Goal: Communication & Community: Answer question/provide support

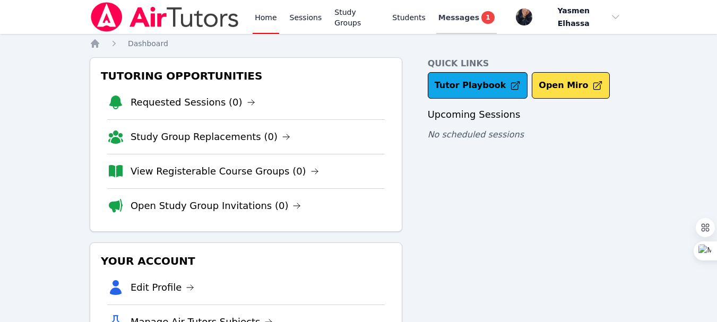
click at [455, 13] on span "Messages" at bounding box center [458, 17] width 41 height 11
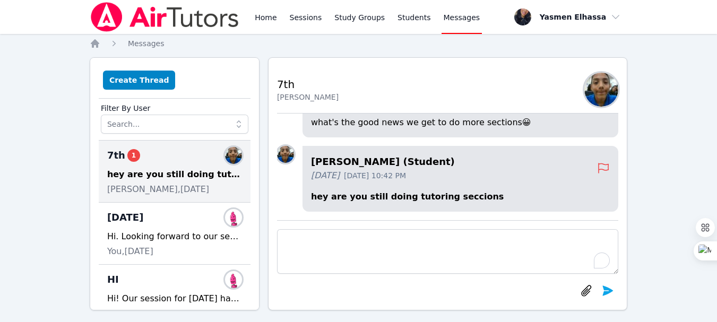
click at [168, 179] on div "hey are you still doing tutoring seccions" at bounding box center [174, 174] width 135 height 13
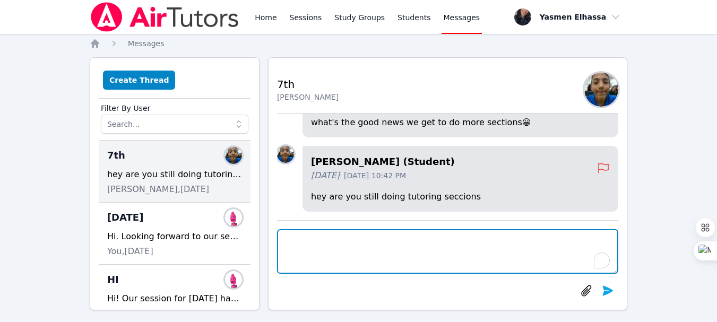
click at [421, 257] on textarea at bounding box center [447, 251] width 341 height 45
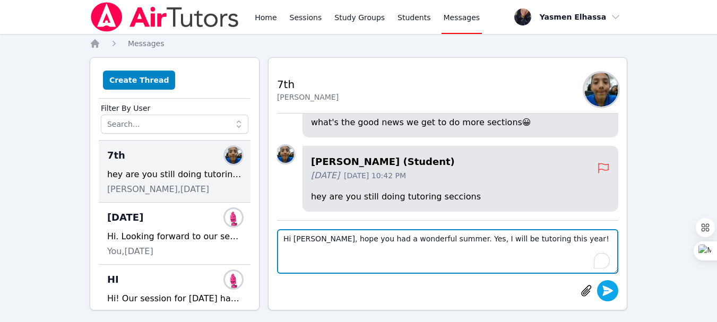
type textarea "Hi Juan, hope you had a wonderful summer. Yes, I will be tutoring this year!"
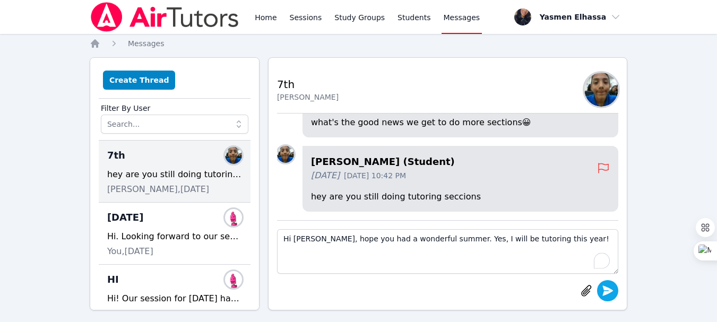
click at [613, 289] on icon "submit" at bounding box center [607, 290] width 13 height 13
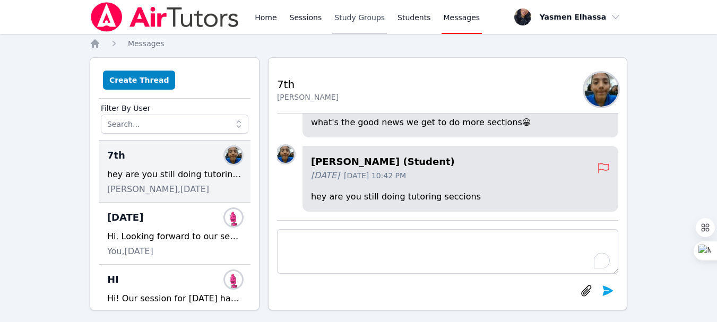
click at [353, 16] on link "Study Groups" at bounding box center [359, 17] width 55 height 34
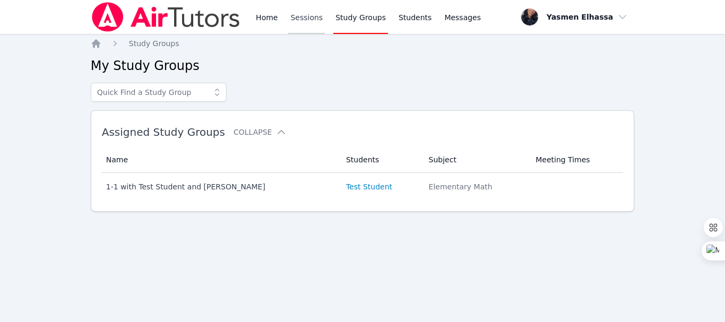
click at [305, 19] on link "Sessions" at bounding box center [306, 17] width 37 height 34
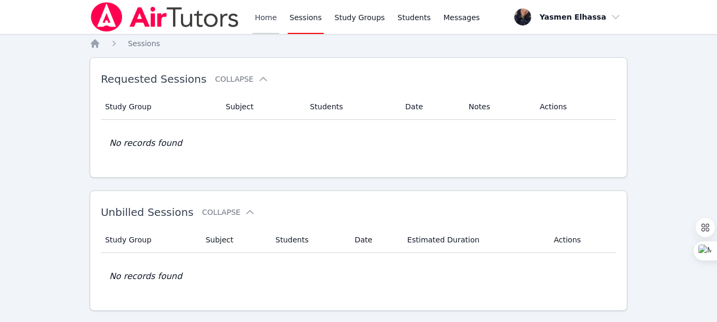
click at [268, 21] on link "Home" at bounding box center [266, 17] width 26 height 34
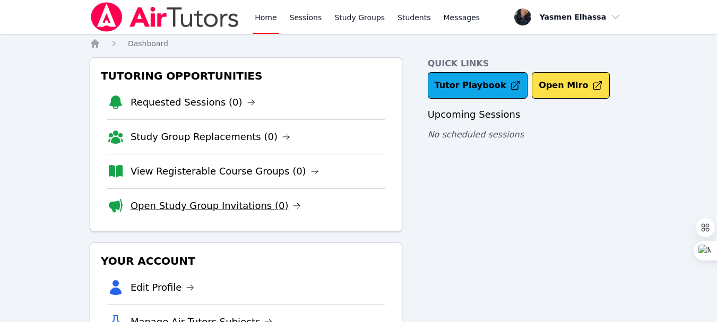
click at [214, 208] on link "Open Study Group Invitations (0)" at bounding box center [216, 205] width 171 height 15
click at [218, 170] on link "View Registerable Course Groups (0)" at bounding box center [225, 171] width 188 height 15
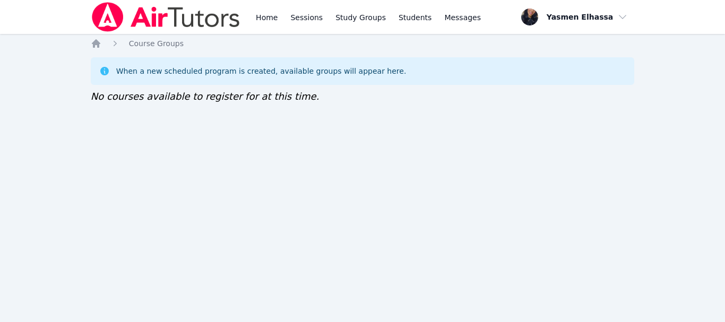
drag, startPoint x: 0, startPoint y: 0, endPoint x: 675, endPoint y: 101, distance: 682.3
click at [675, 101] on div "Home Sessions Study Groups Students Messages Open user menu Yasmen Elhassa Open…" at bounding box center [362, 161] width 725 height 322
click at [686, 58] on div "Home Sessions Study Groups Students Messages Open user menu Yasmen Elhassa Open…" at bounding box center [362, 161] width 725 height 322
